Goal: Information Seeking & Learning: Check status

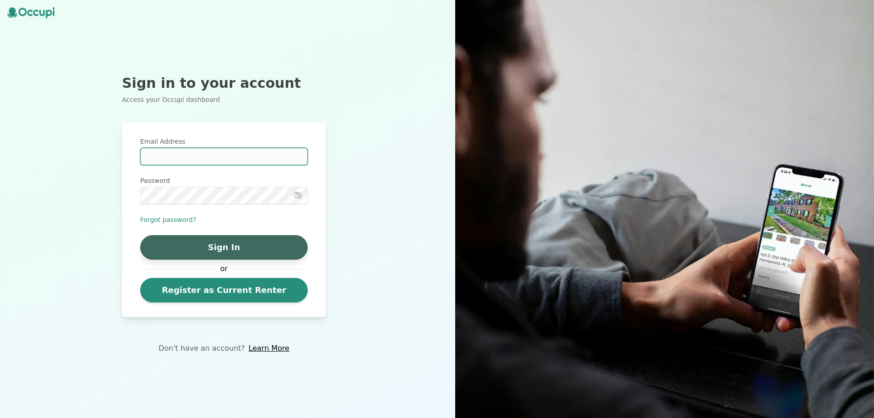
type input "**********"
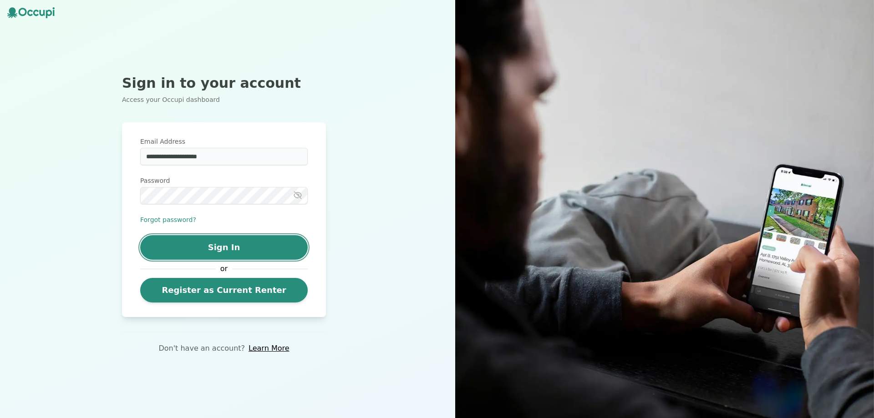
click at [208, 249] on button "Sign In" at bounding box center [224, 247] width 168 height 25
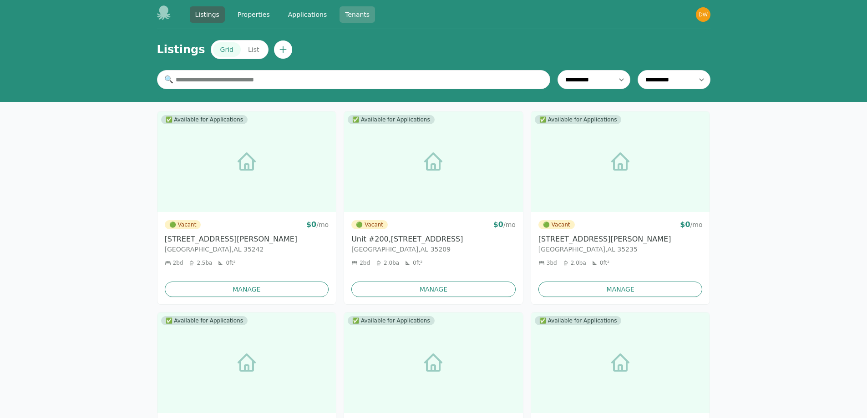
click at [358, 11] on link "Tenants" at bounding box center [358, 14] width 36 height 16
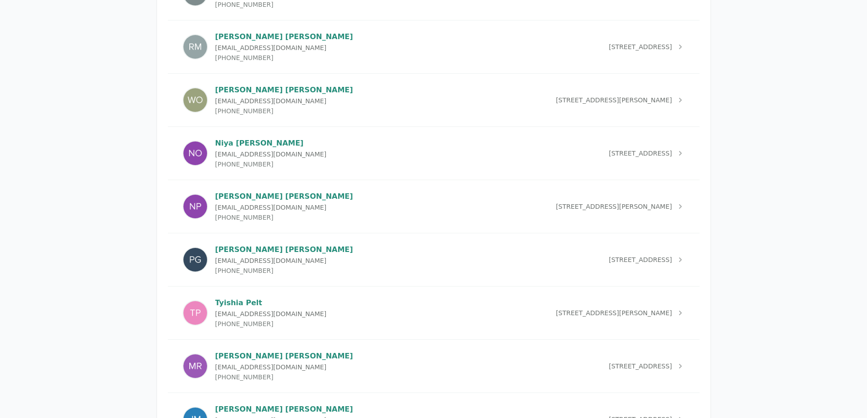
scroll to position [2640, 0]
click at [250, 199] on p "[PERSON_NAME]" at bounding box center [284, 197] width 138 height 11
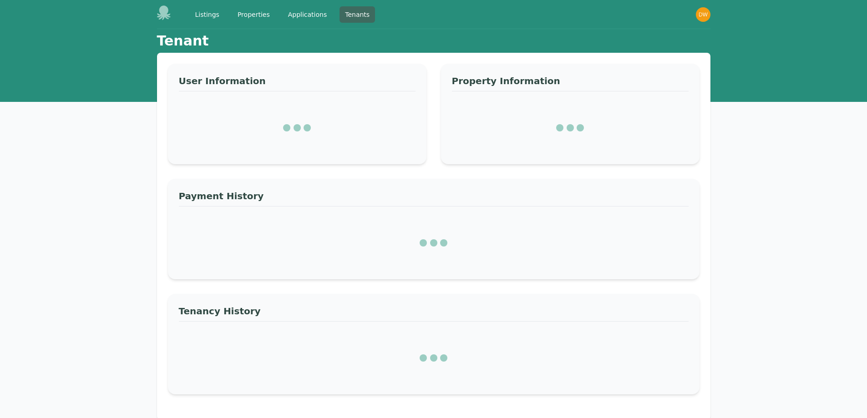
select select "*"
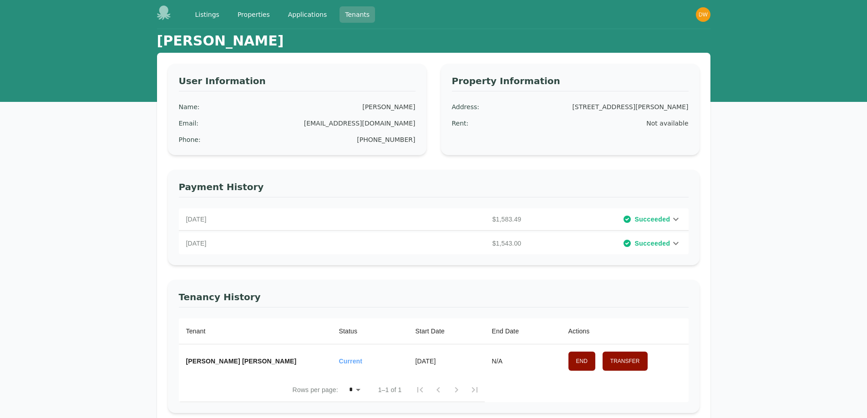
click at [351, 18] on link "Tenants" at bounding box center [358, 14] width 36 height 16
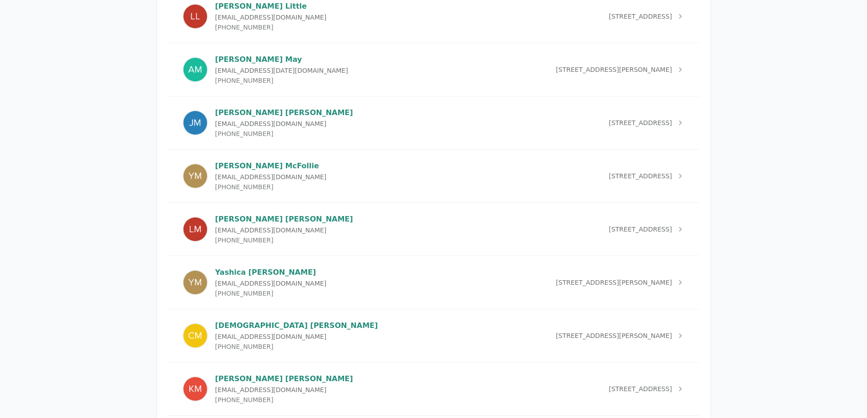
scroll to position [2230, 0]
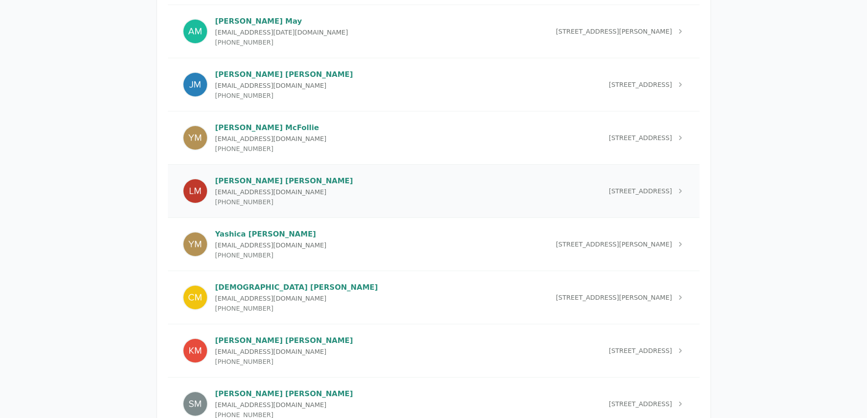
click at [248, 178] on p "[PERSON_NAME]" at bounding box center [284, 181] width 138 height 11
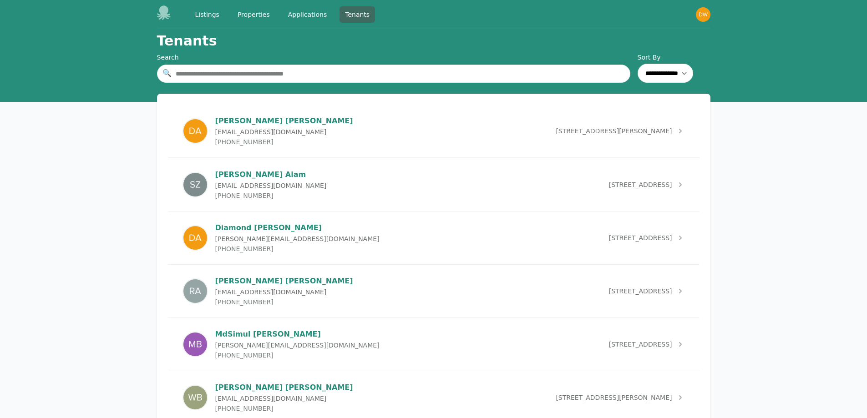
select select "*"
